Goal: Information Seeking & Learning: Learn about a topic

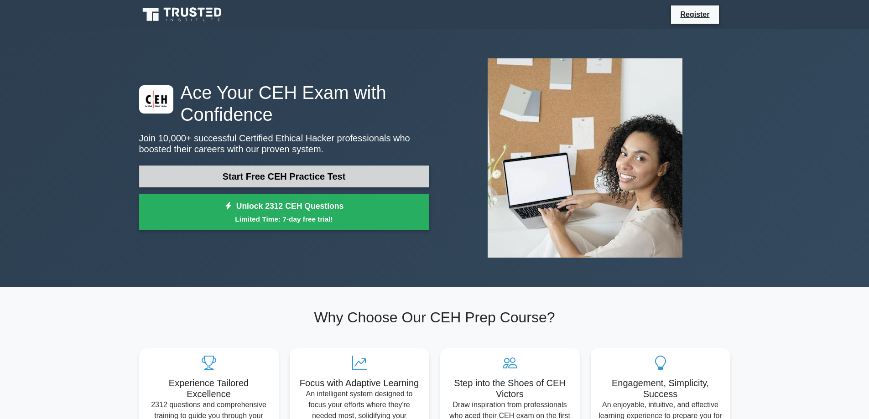
click at [340, 181] on link "Start Free CEH Practice Test" at bounding box center [284, 177] width 290 height 22
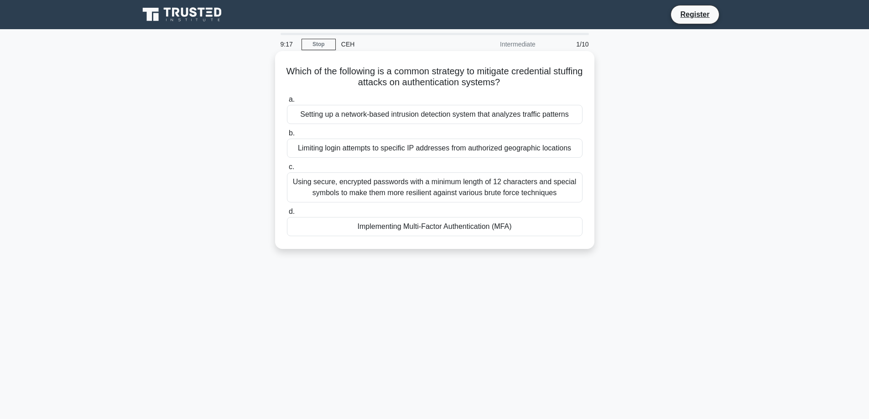
click at [499, 229] on div "Implementing Multi-Factor Authentication (MFA)" at bounding box center [435, 226] width 296 height 19
click at [287, 215] on input "d. Implementing Multi-Factor Authentication (MFA)" at bounding box center [287, 212] width 0 height 6
